Goal: Navigation & Orientation: Find specific page/section

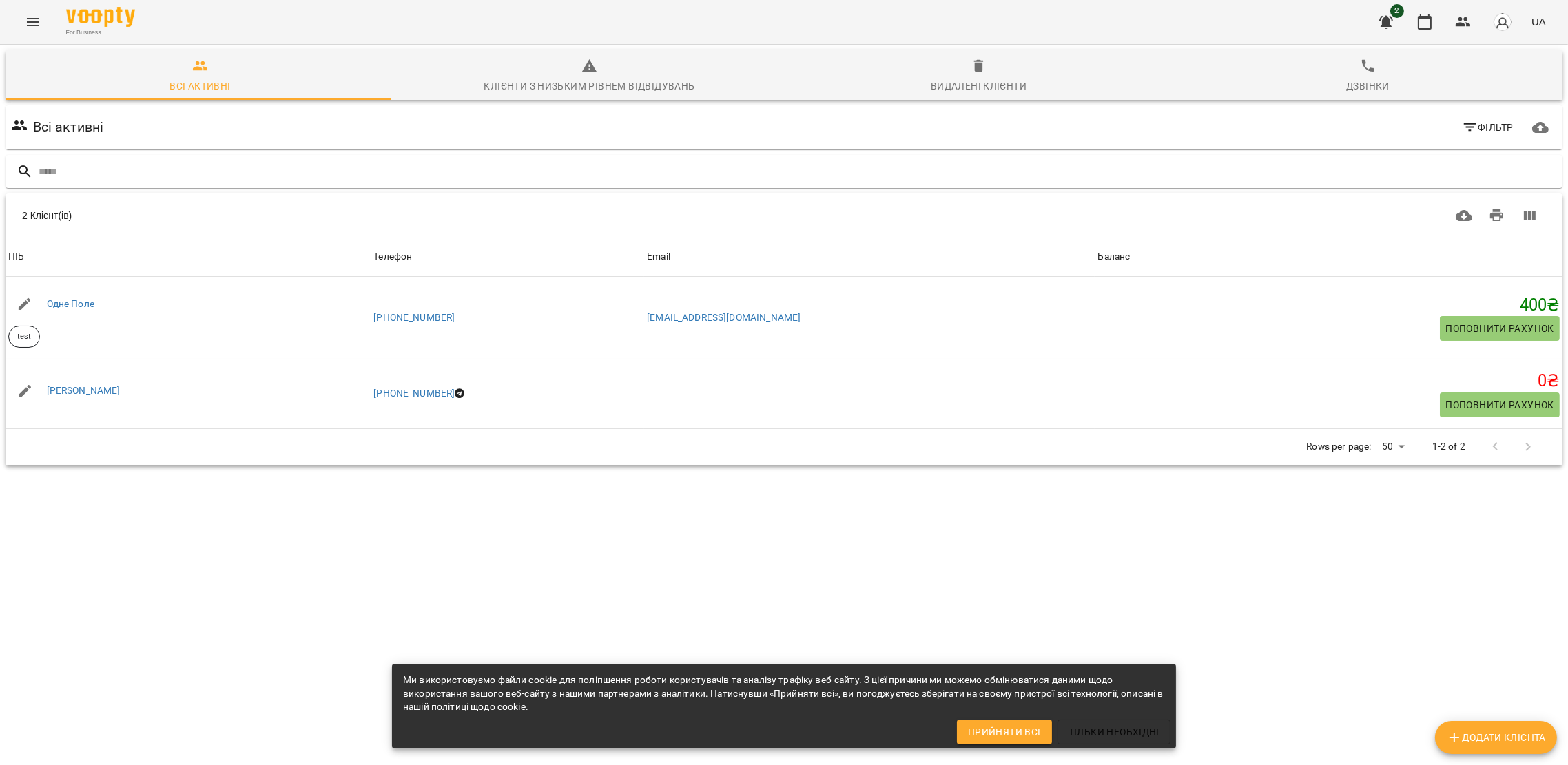
click at [541, 84] on div "Клієнти з низьким рівнем відвідувань" at bounding box center [589, 86] width 211 height 17
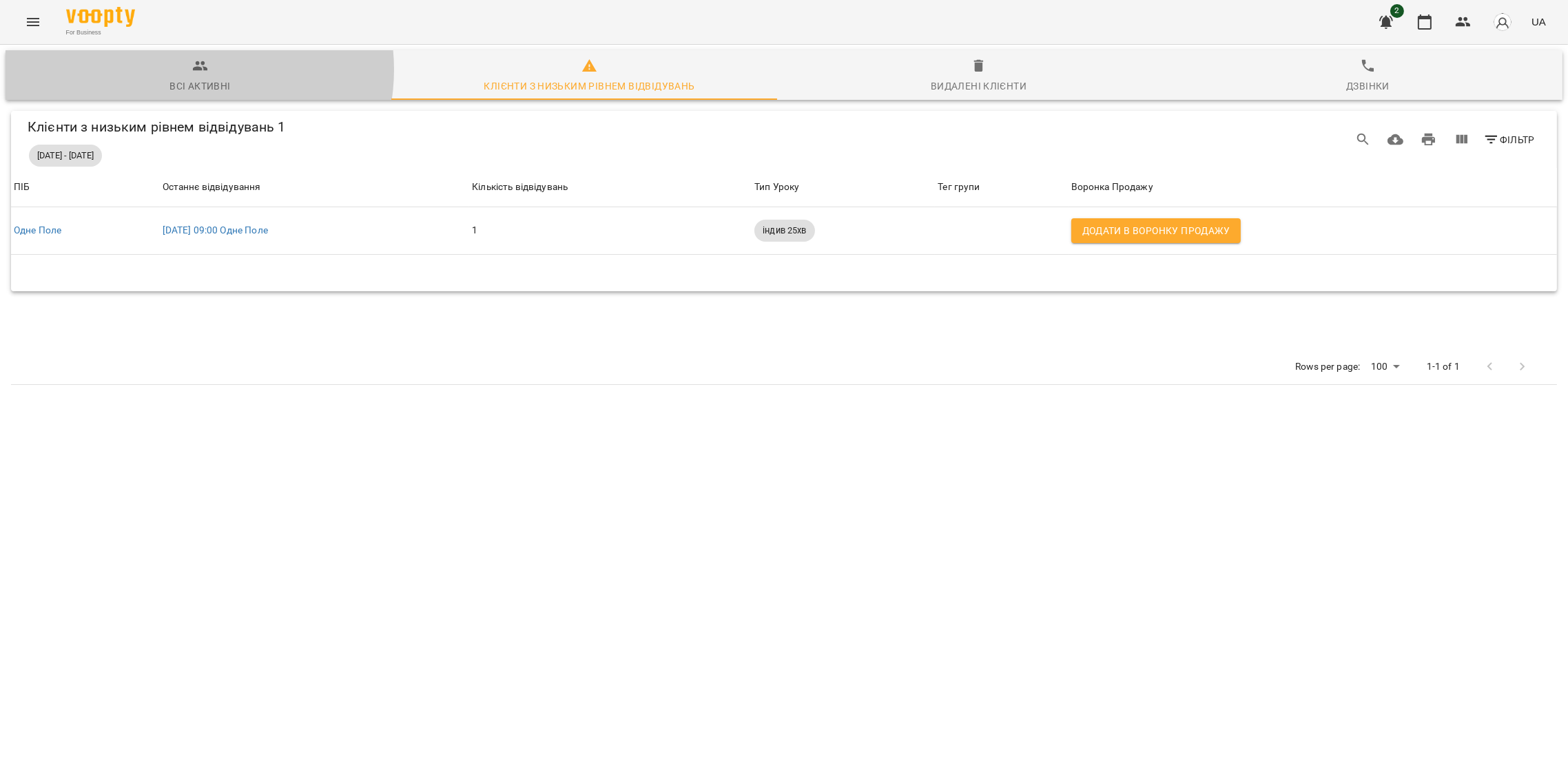
click at [193, 69] on icon "button" at bounding box center [200, 66] width 15 height 10
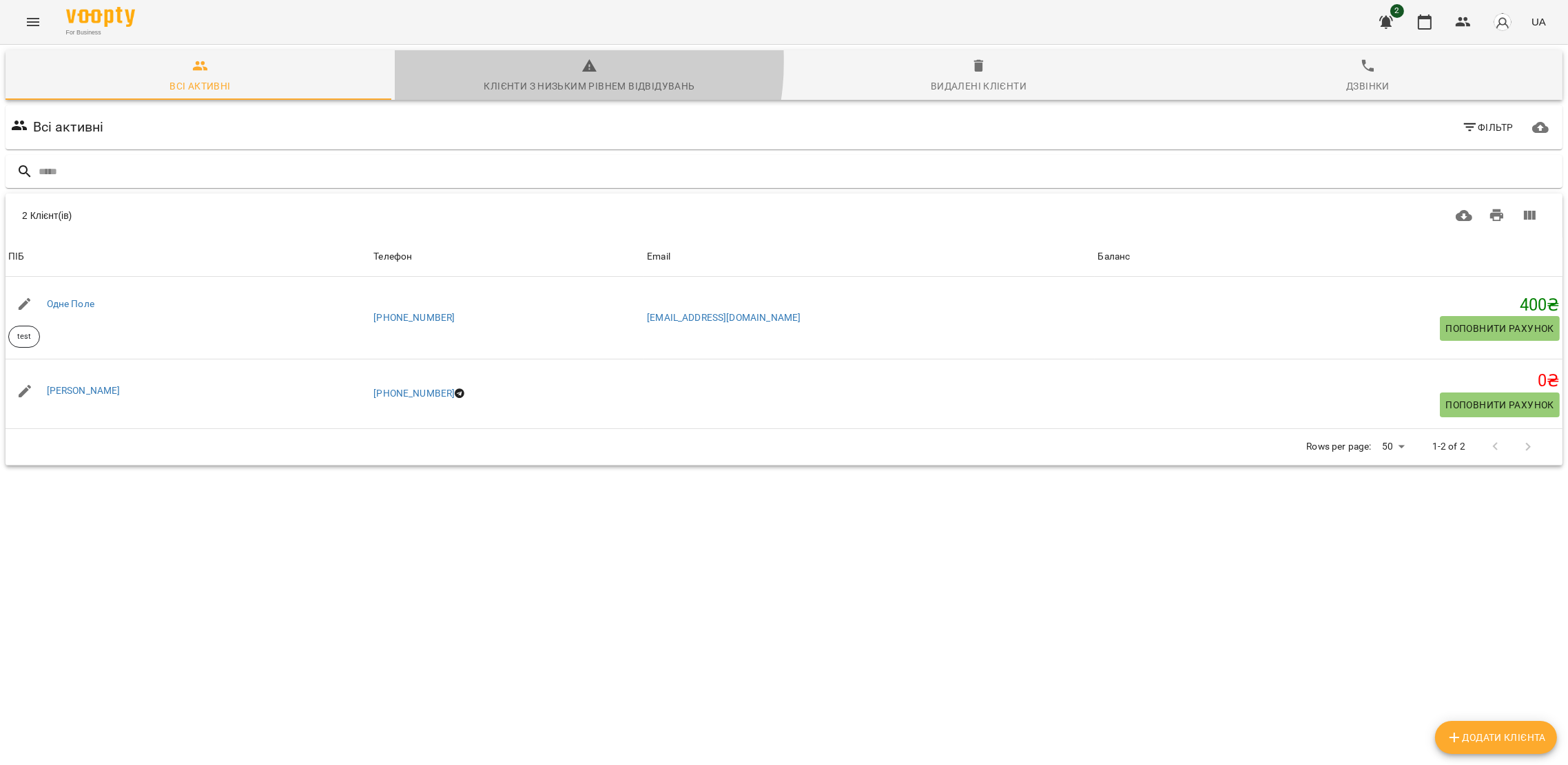
click at [519, 61] on span "Клієнти з низьким рівнем відвідувань" at bounding box center [589, 76] width 373 height 37
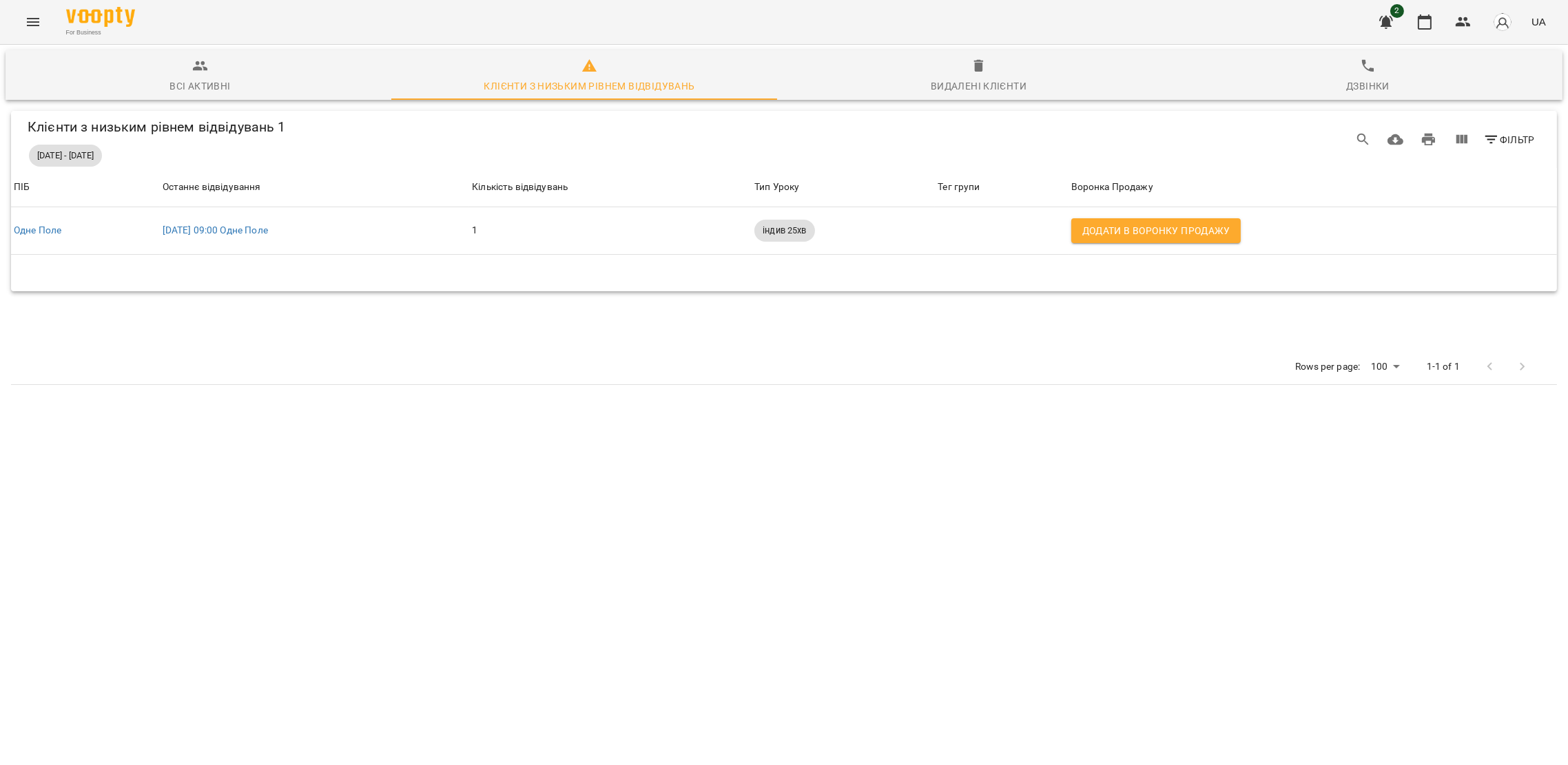
click at [975, 93] on div "Видалені клієнти" at bounding box center [979, 86] width 96 height 17
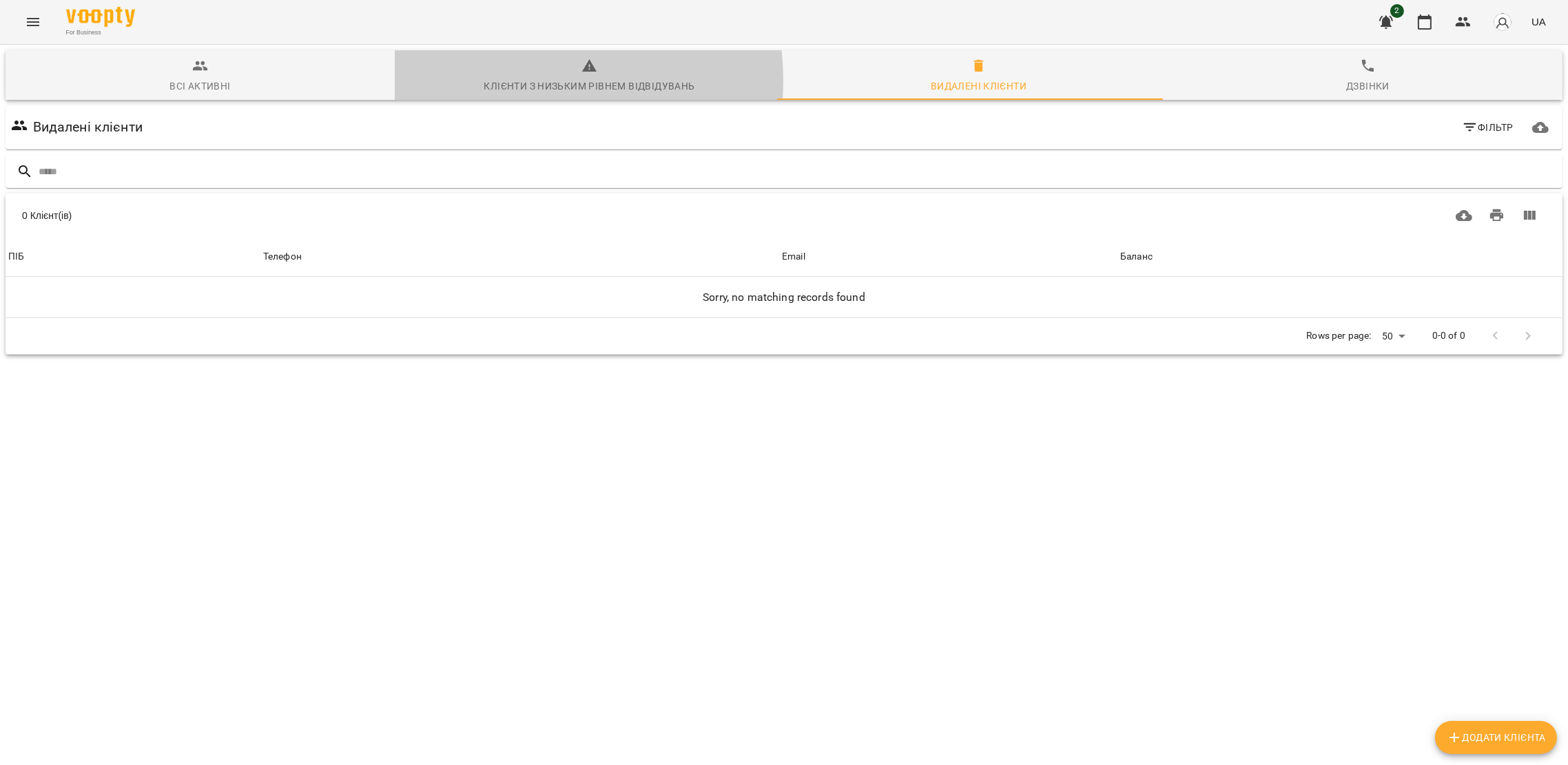
click at [511, 80] on div "Клієнти з низьким рівнем відвідувань" at bounding box center [589, 86] width 211 height 17
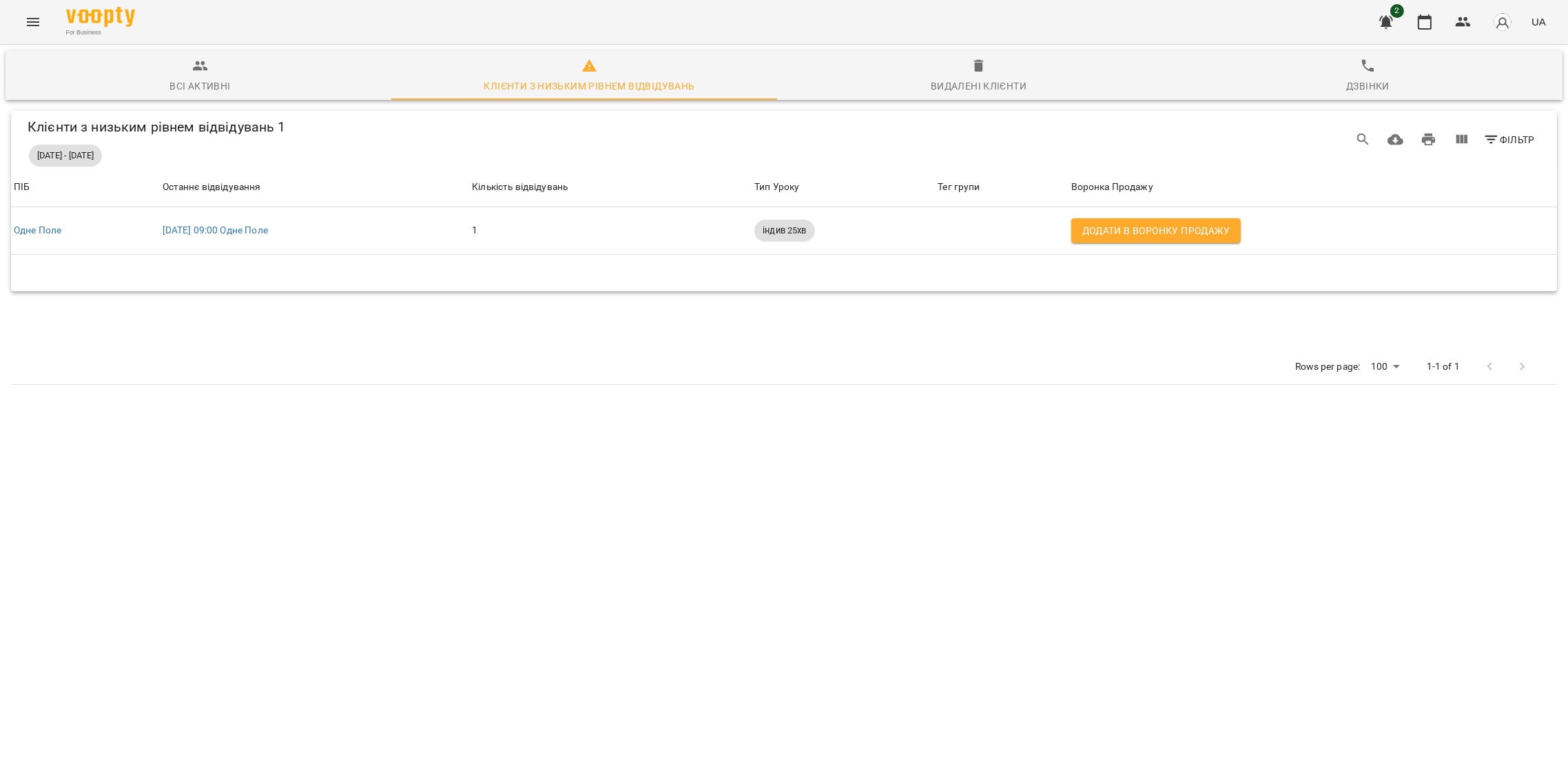
click at [195, 67] on icon "button" at bounding box center [200, 66] width 15 height 10
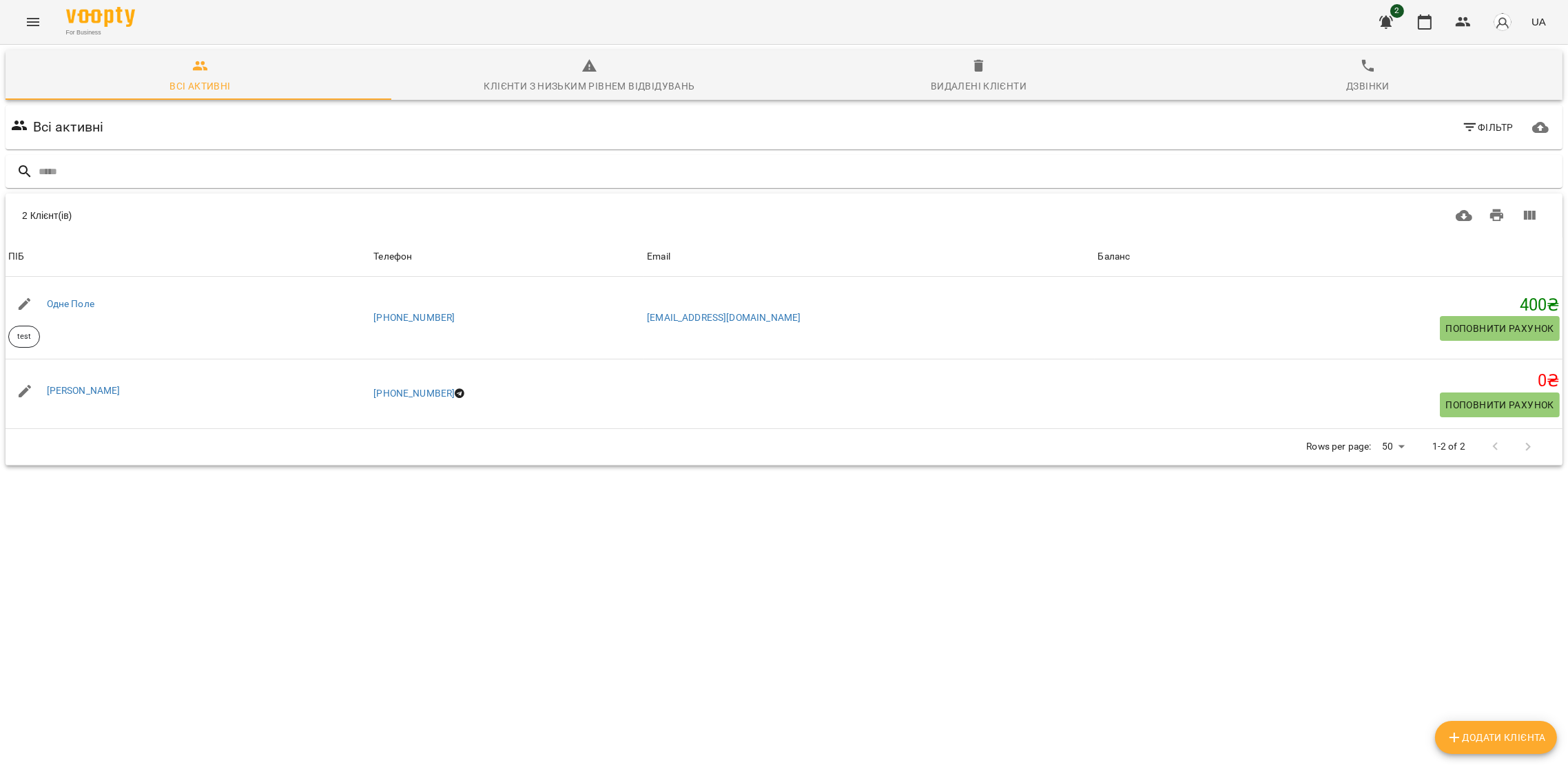
click at [29, 10] on button "Menu" at bounding box center [33, 22] width 33 height 33
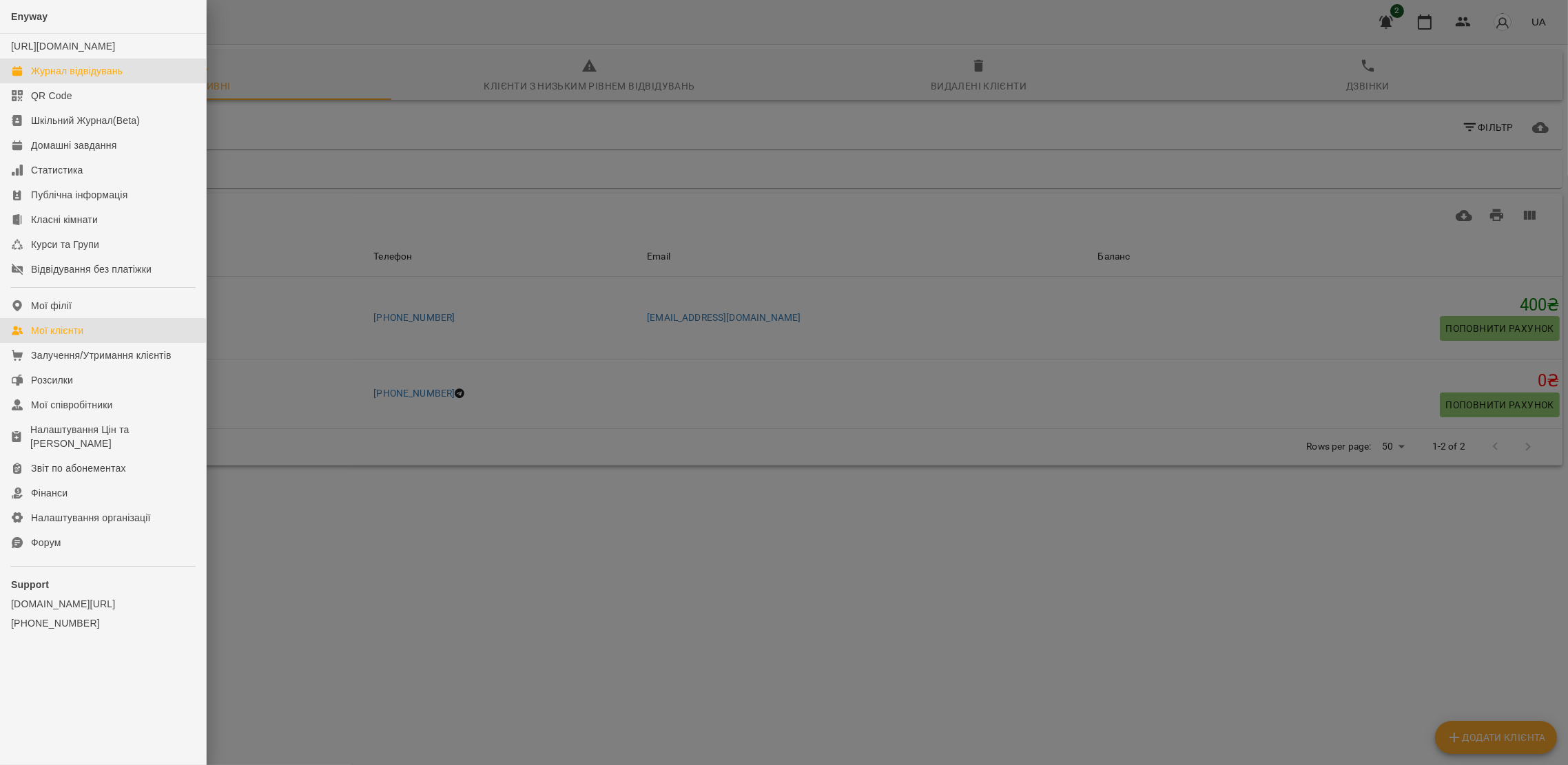
click at [64, 78] on div "Журнал відвідувань" at bounding box center [77, 71] width 92 height 14
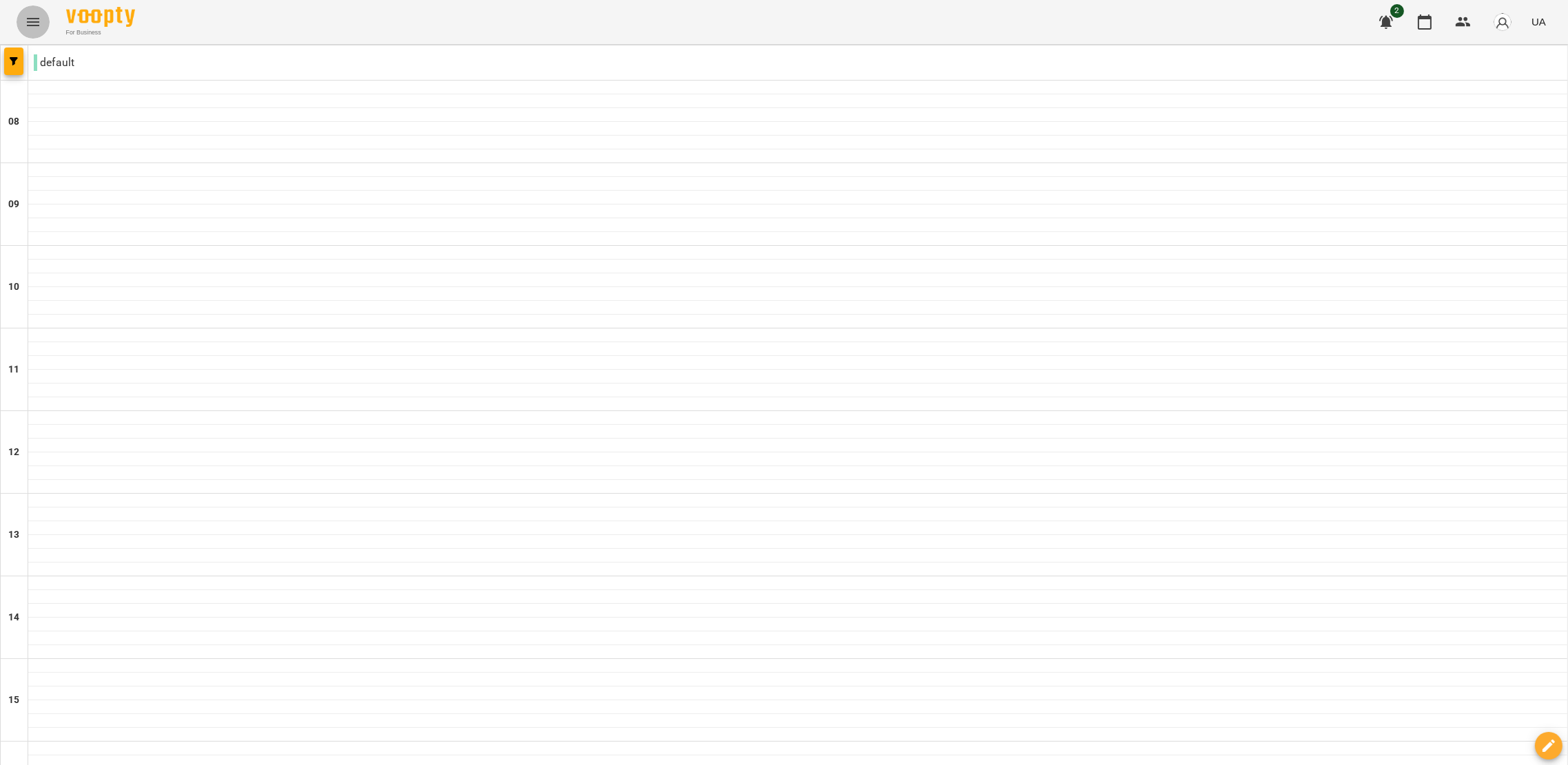
click at [31, 21] on icon "Menu" at bounding box center [33, 22] width 17 height 17
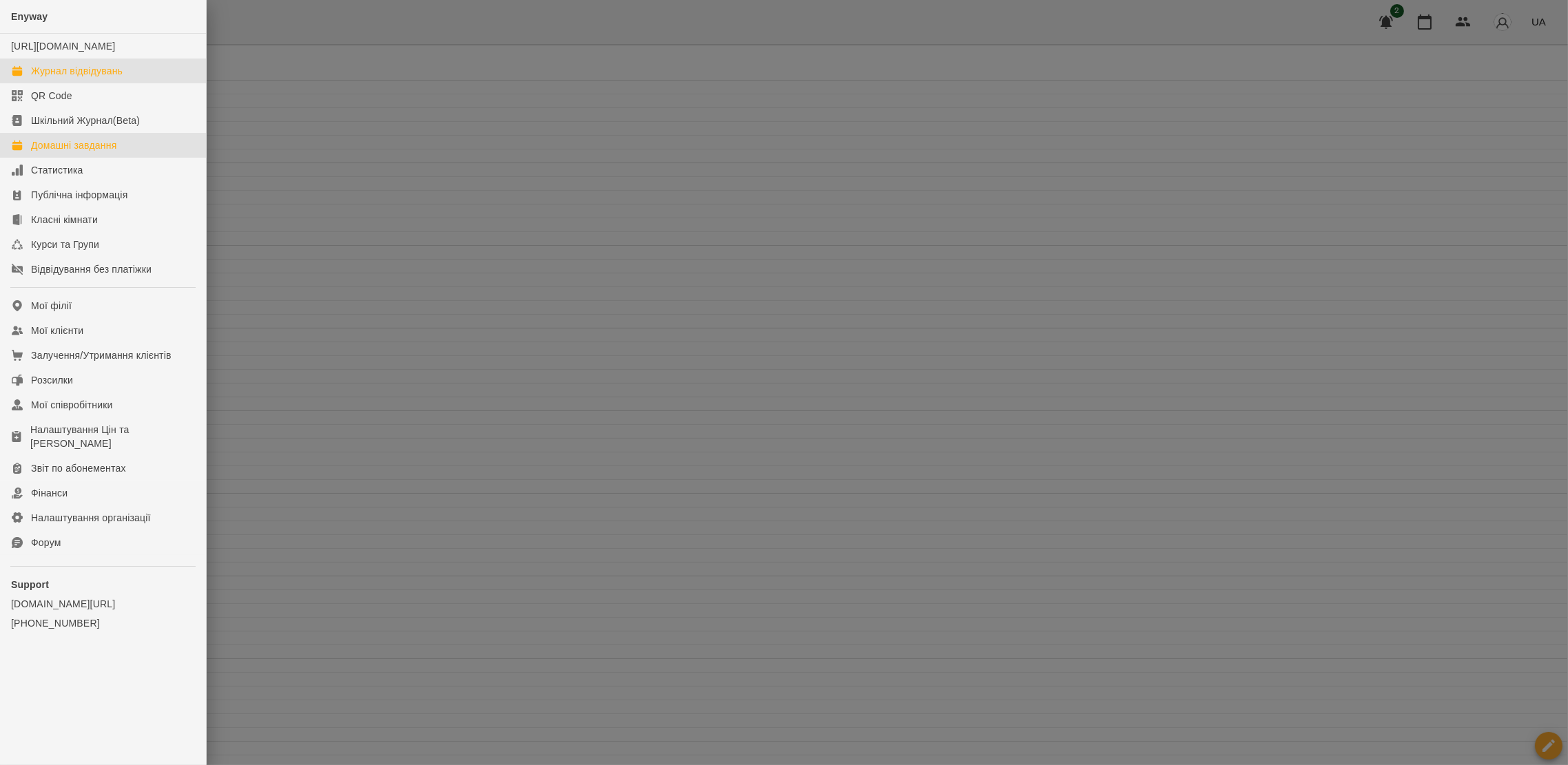
click at [43, 150] on link "Домашні завдання" at bounding box center [103, 145] width 206 height 25
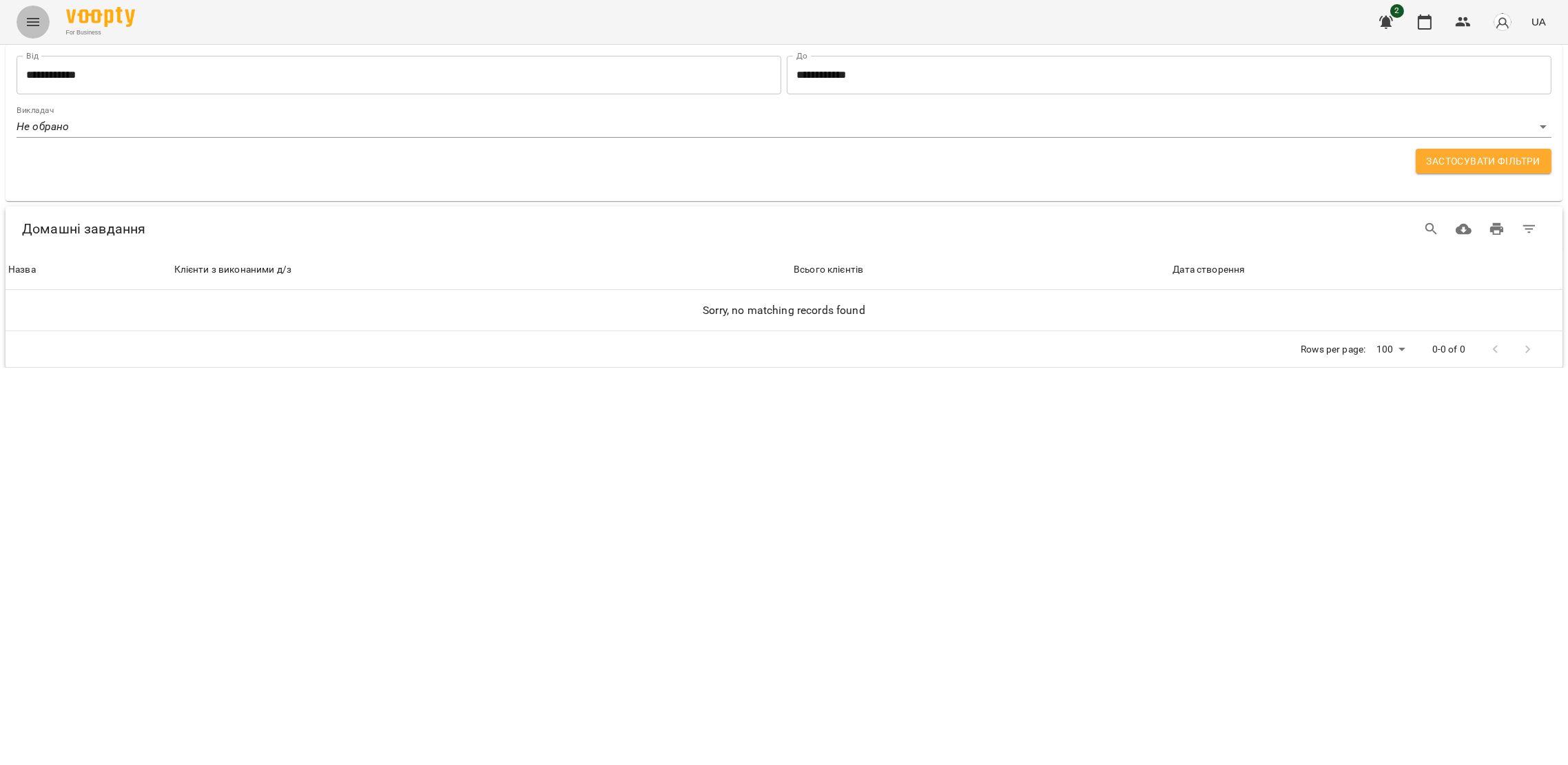
click at [31, 14] on icon "Menu" at bounding box center [33, 22] width 17 height 17
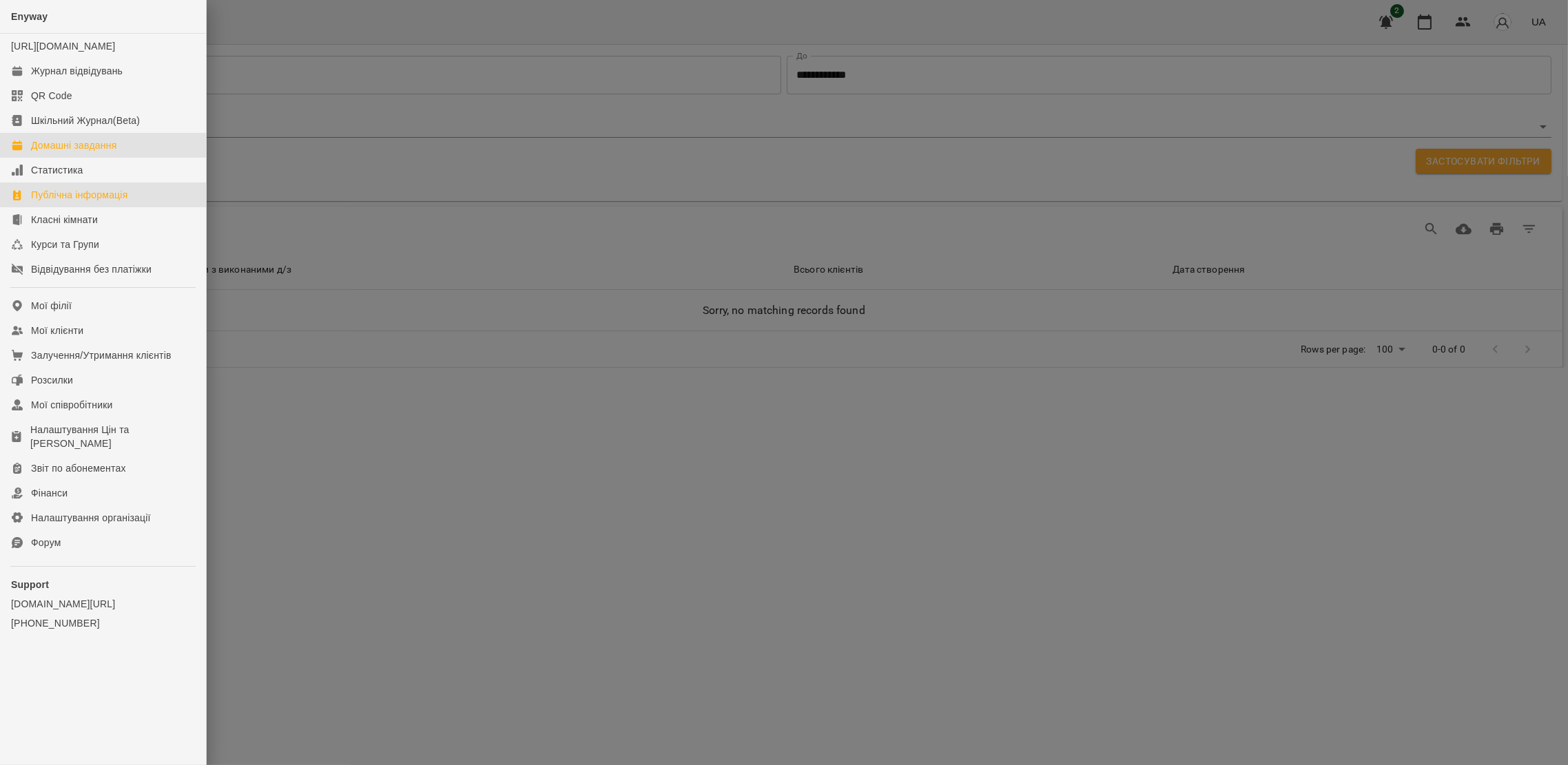
click at [31, 202] on div "Публічна інформація" at bounding box center [80, 195] width 97 height 14
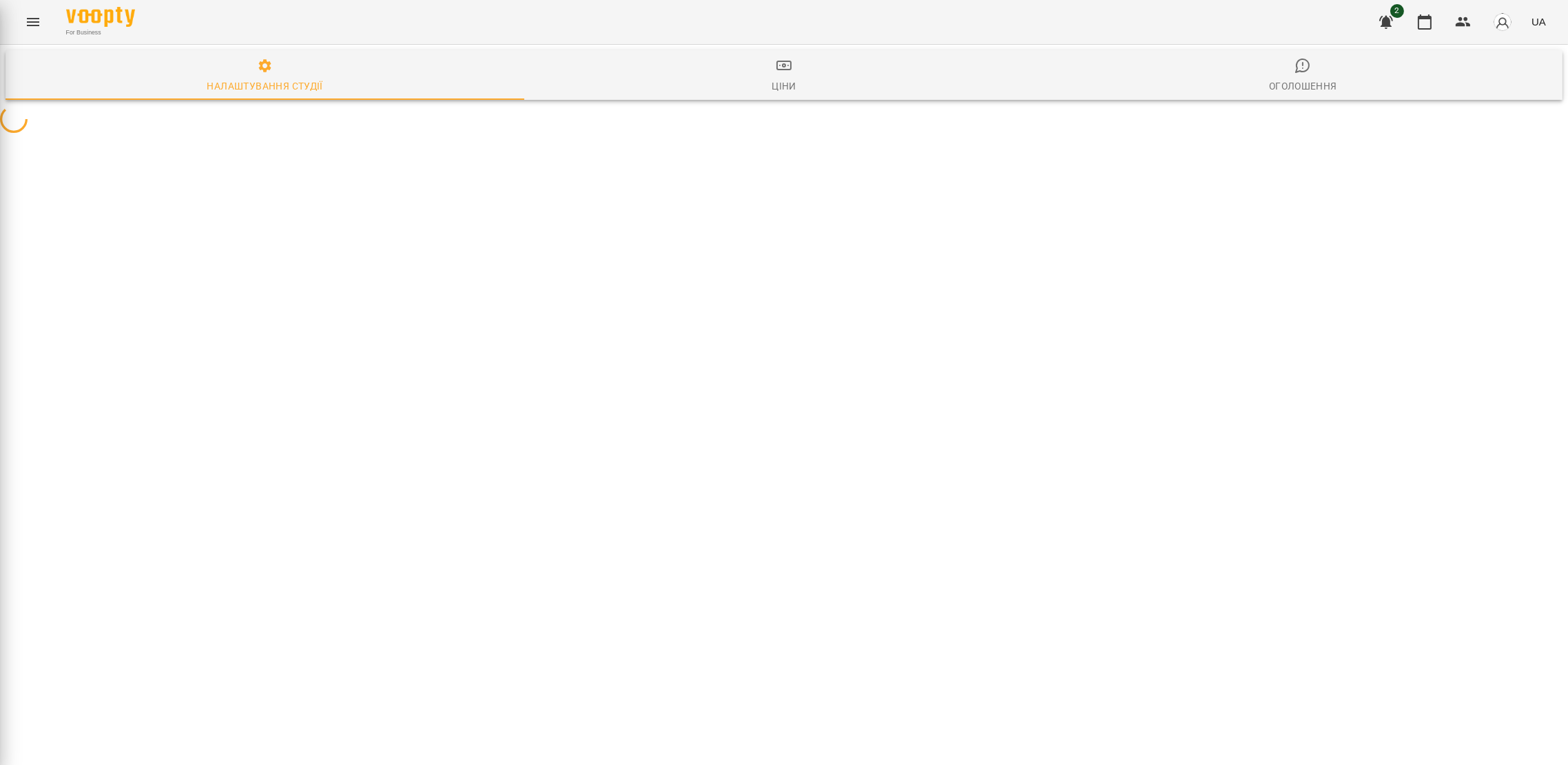
select select "**"
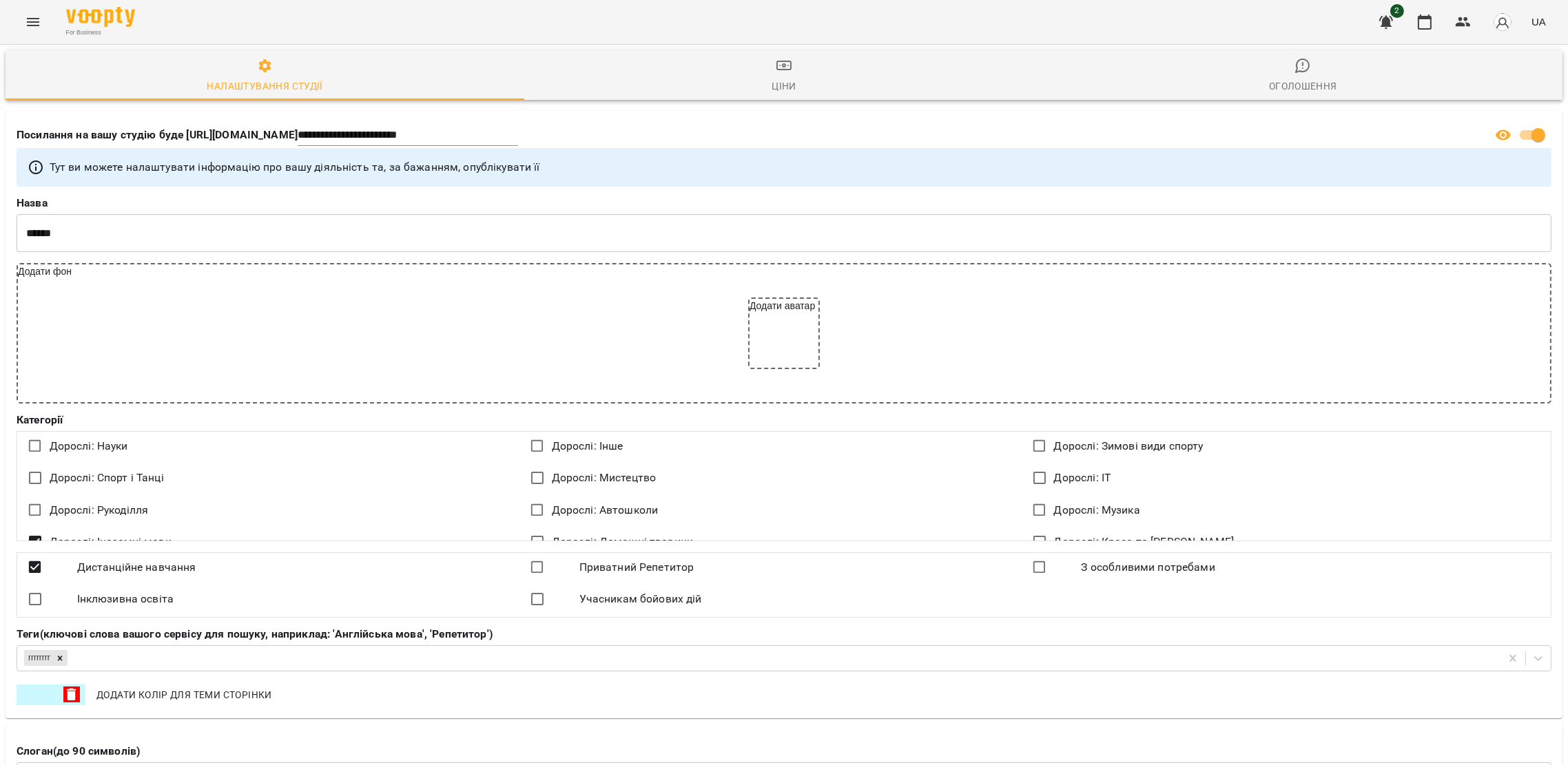
scroll to position [601, 0]
